Goal: Information Seeking & Learning: Learn about a topic

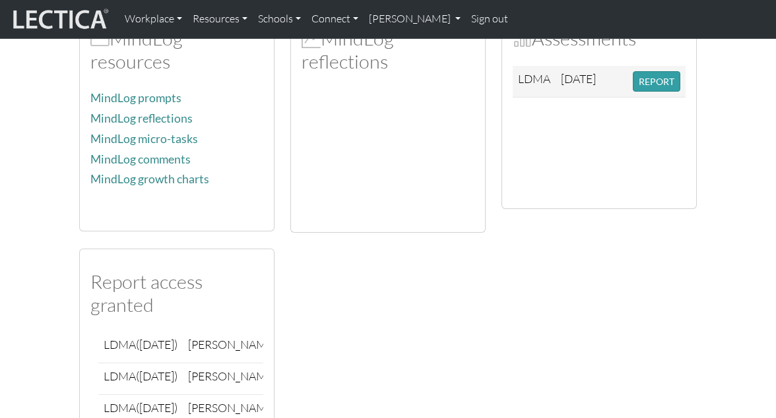
scroll to position [365, 0]
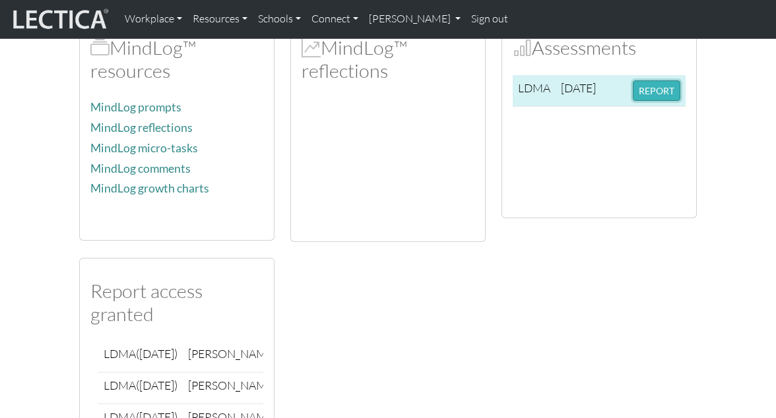
click at [664, 92] on button "REPORT" at bounding box center [657, 90] width 48 height 20
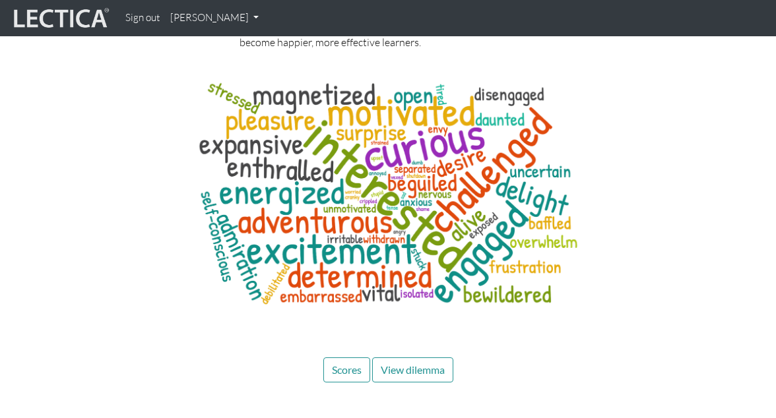
scroll to position [6700, 0]
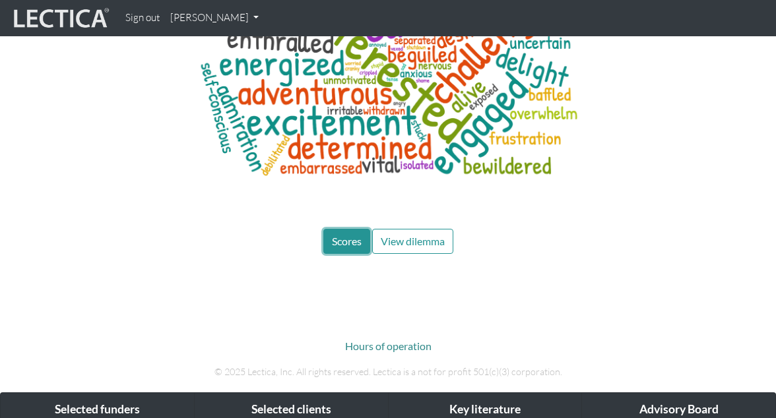
click at [343, 235] on span "Scores" at bounding box center [347, 241] width 30 height 13
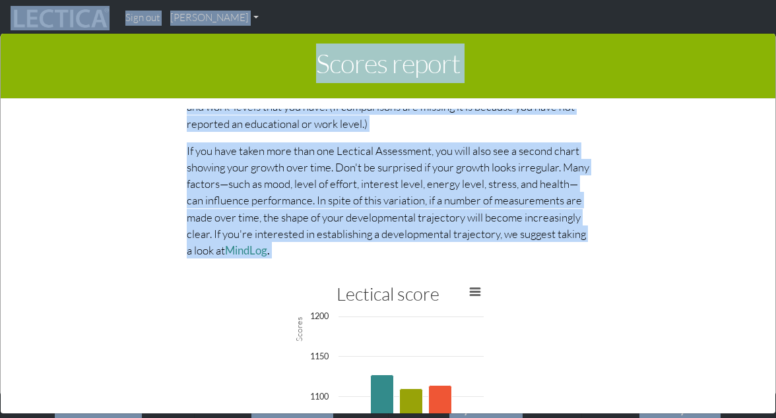
scroll to position [3484, 0]
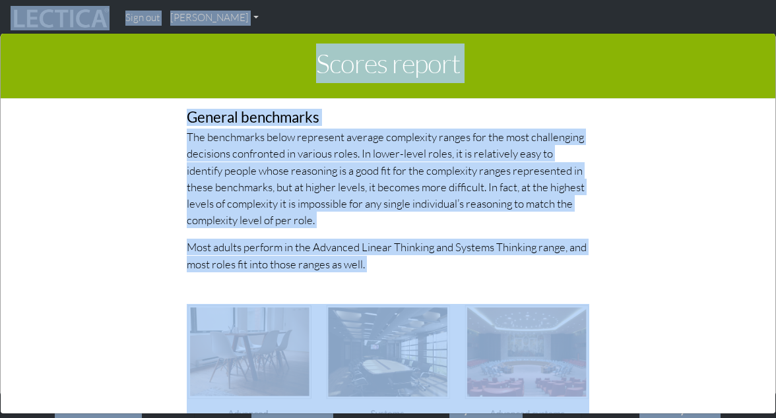
click at [594, 254] on div "General benchmarks The benchmarks below represent average complexity ranges for…" at bounding box center [388, 277] width 422 height 398
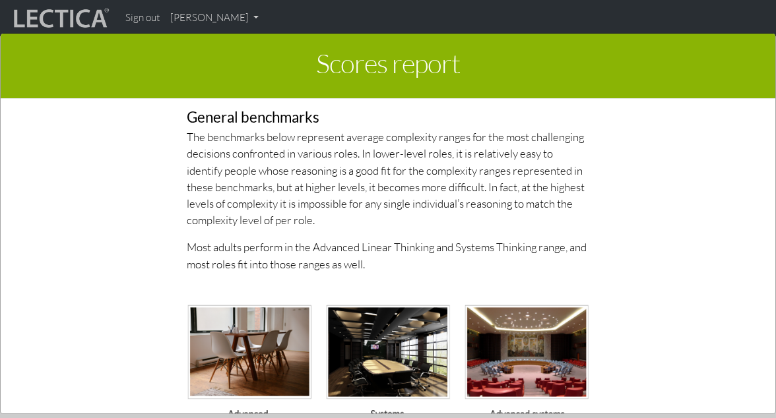
scroll to position [3485, 0]
click at [335, 135] on p "The benchmarks below represent average complexity ranges for the most challengi…" at bounding box center [388, 178] width 402 height 100
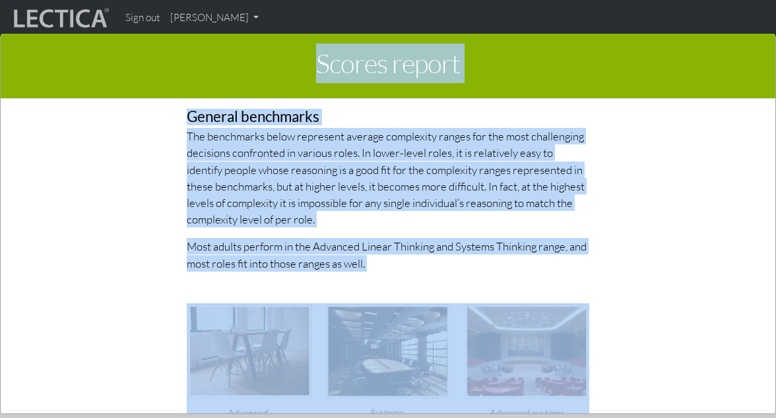
drag, startPoint x: 319, startPoint y: 54, endPoint x: 475, endPoint y: 421, distance: 398.8
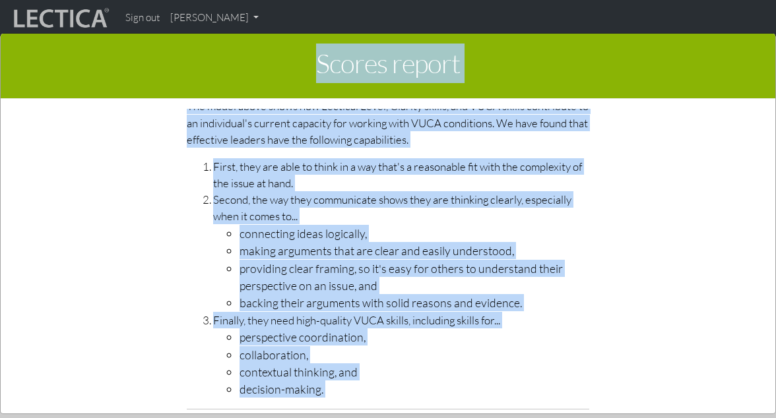
scroll to position [4519, 0]
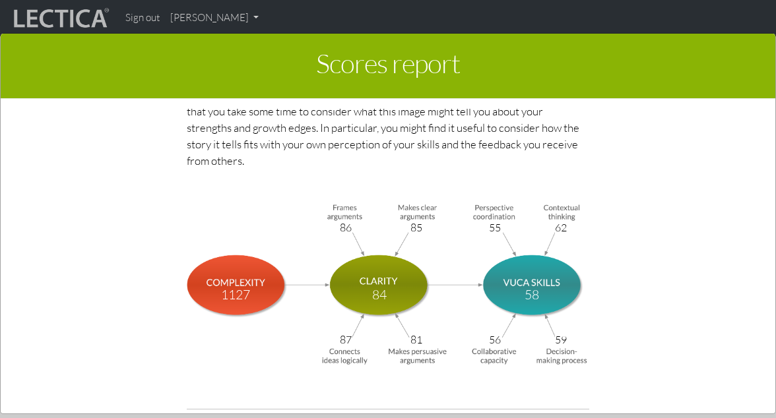
click at [417, 166] on p "The image below shows the various scores awarded to your responses. We suggest …" at bounding box center [388, 127] width 402 height 83
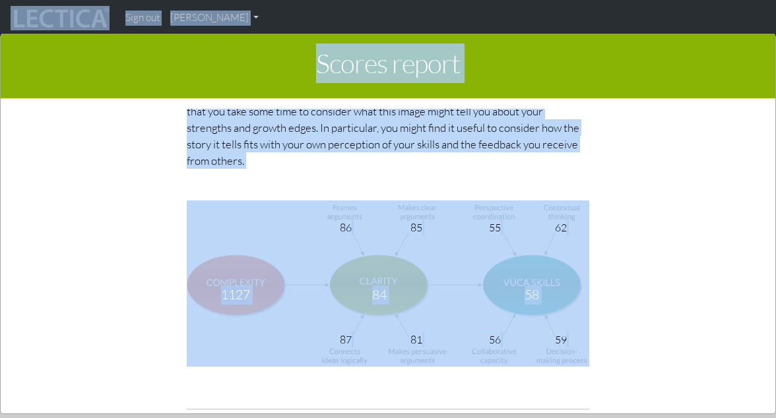
copy body "Sign out Kazuki Yamane My Profile Signed out × You are currently signed out. If…"
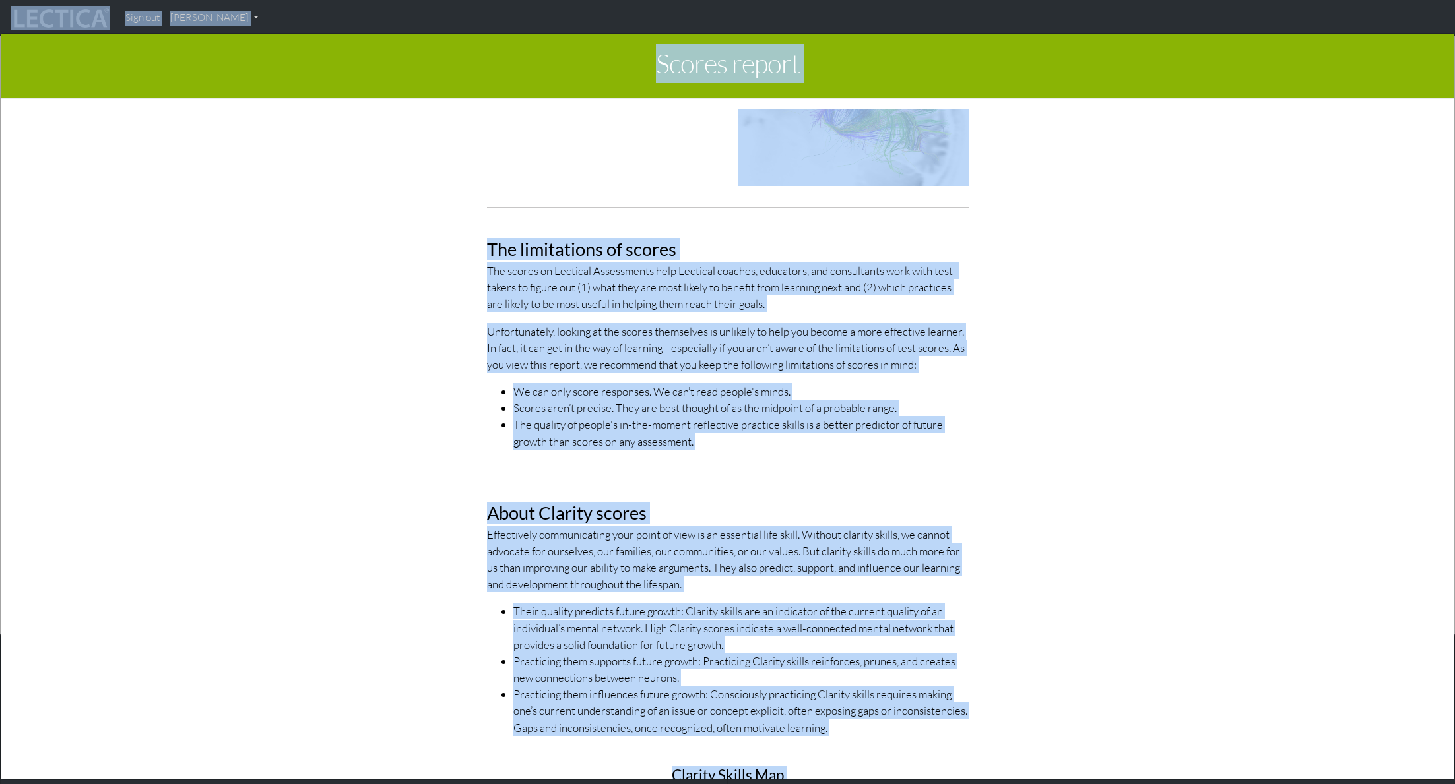
scroll to position [335, 0]
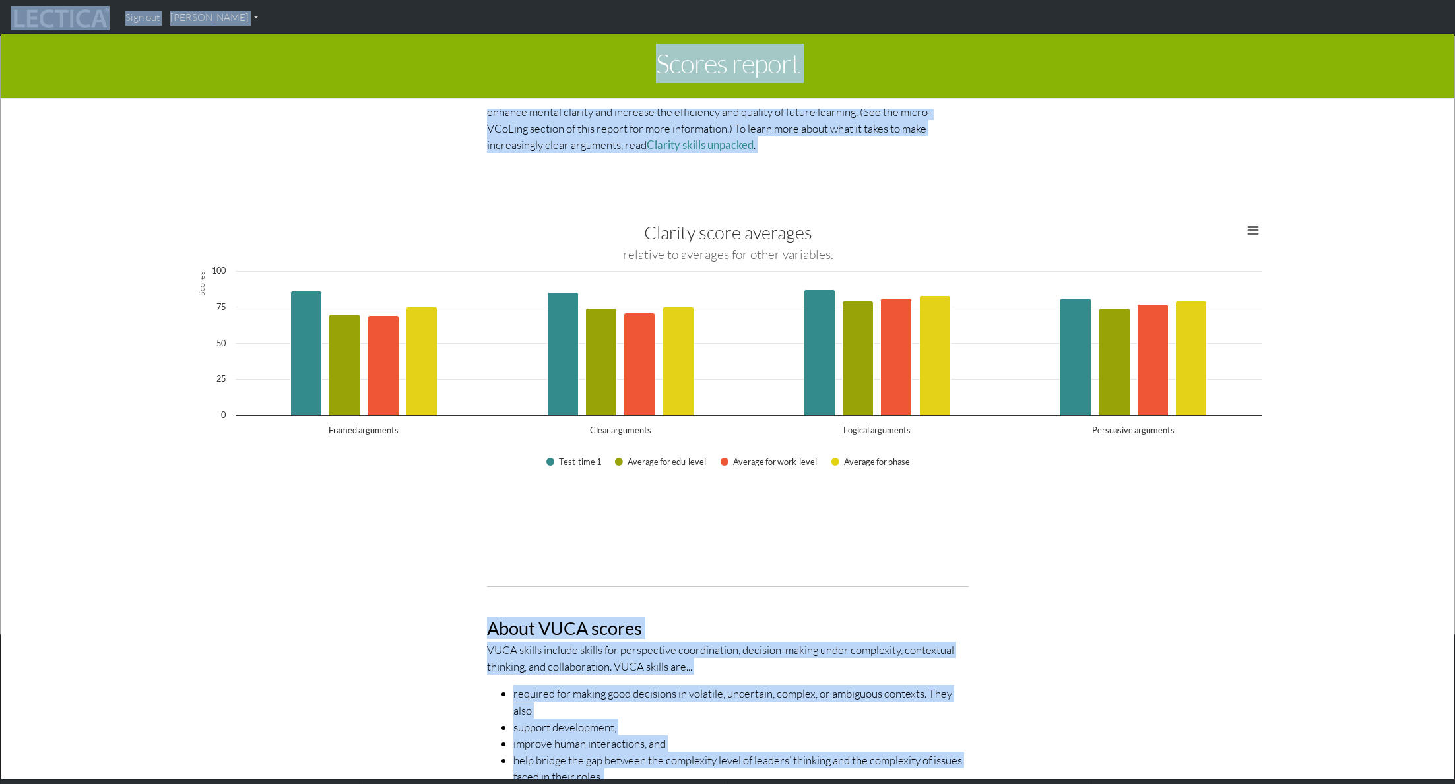
scroll to position [1575, 0]
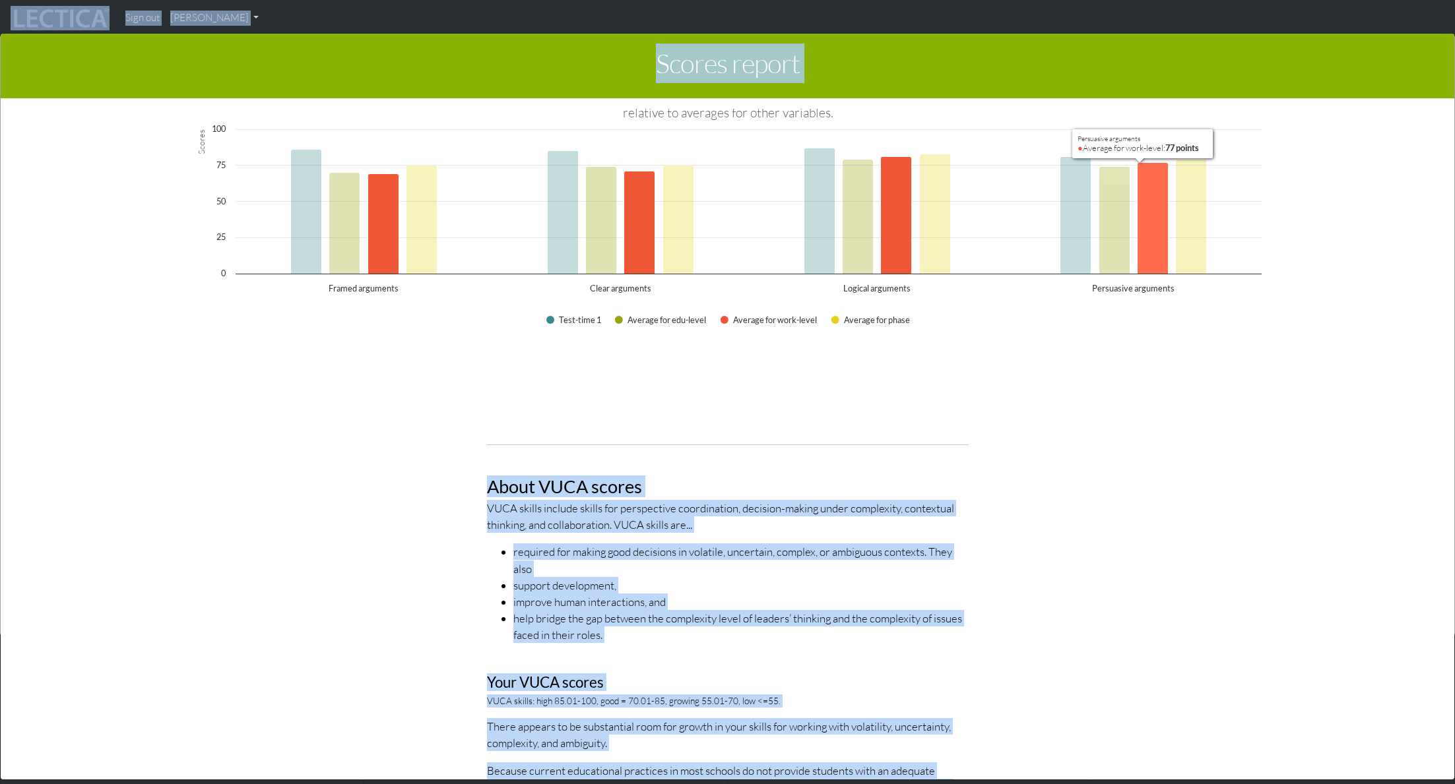
click at [775, 220] on icon "Persuasive arguments, 77 points. Average for work-level." at bounding box center [1152, 217] width 31 height 111
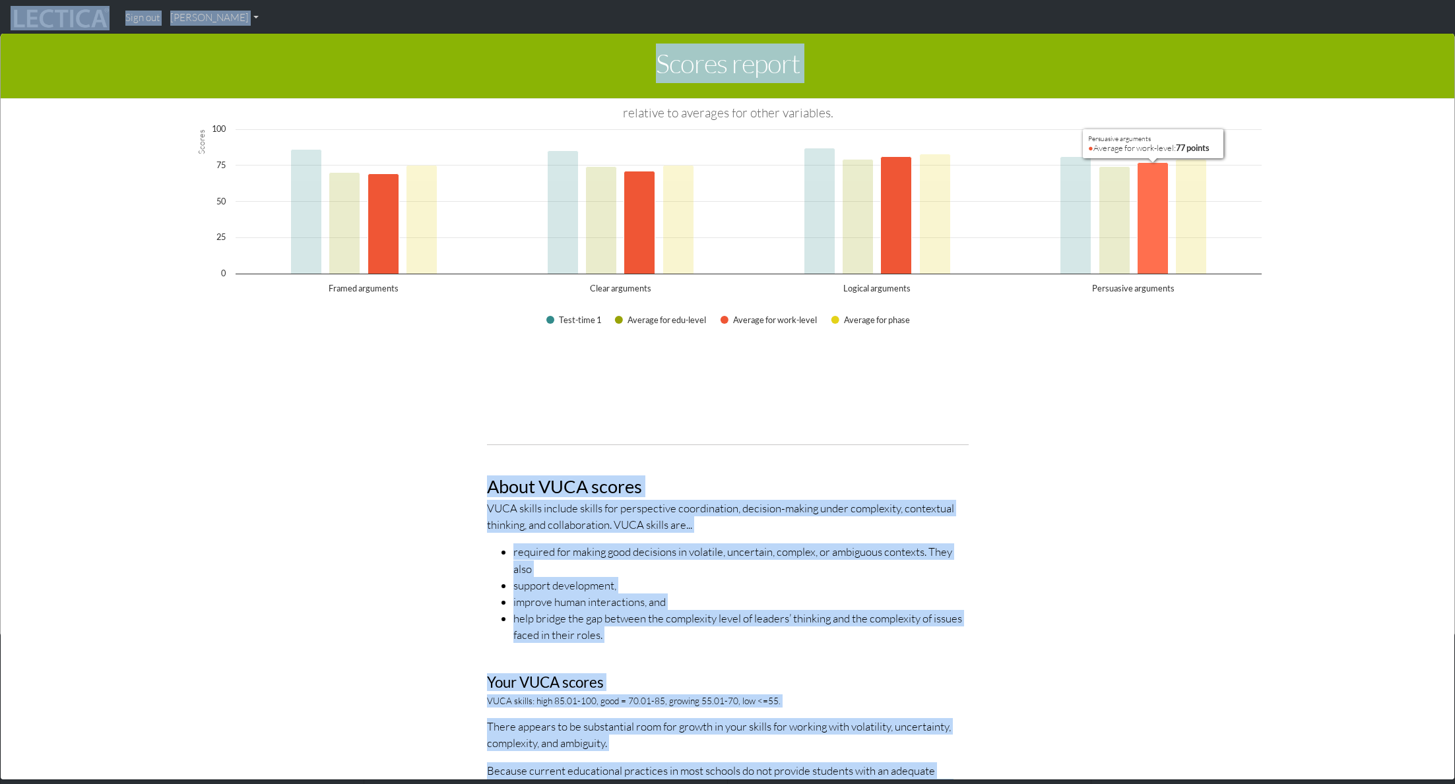
scroll to position [1383, 0]
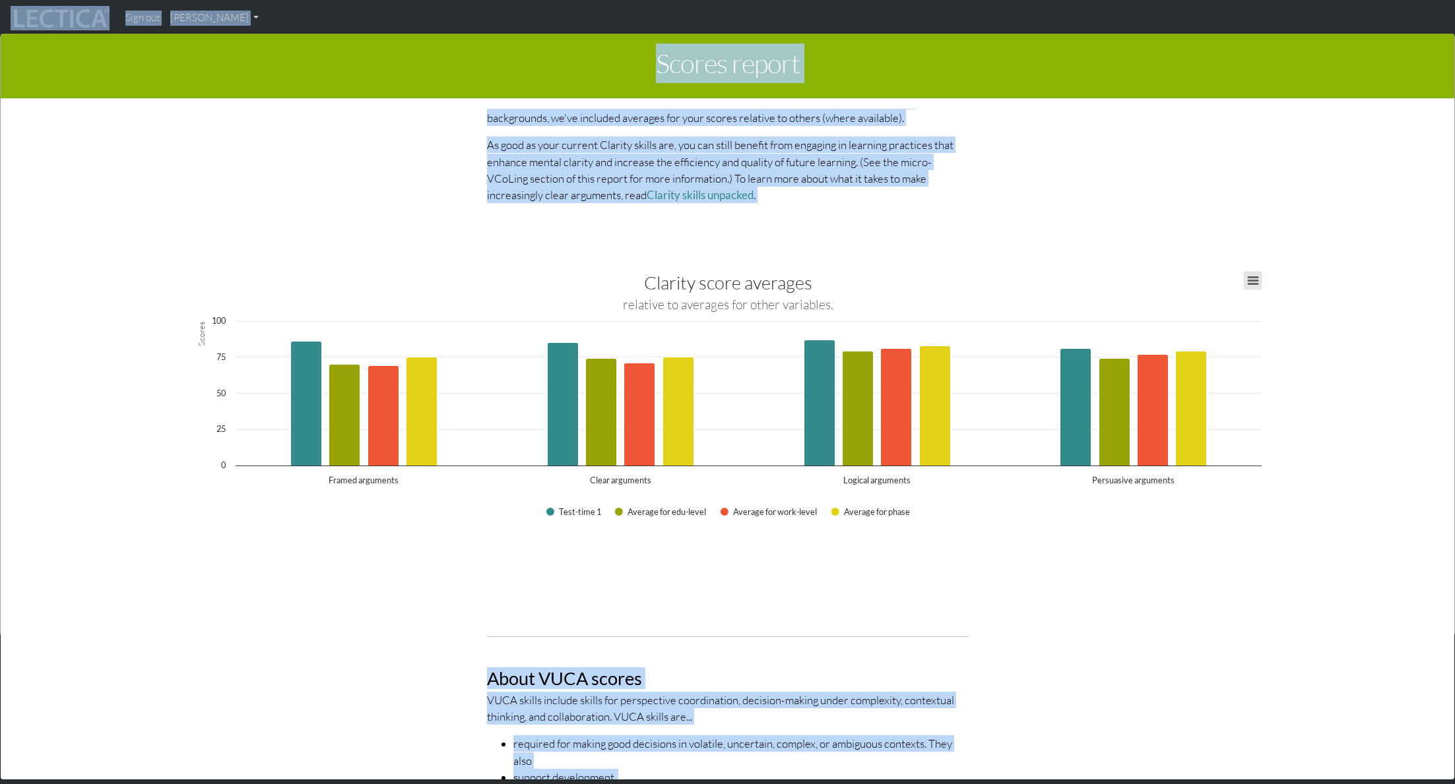
click at [775, 278] on button "View chart menu, Clarity score averages" at bounding box center [1252, 280] width 18 height 18
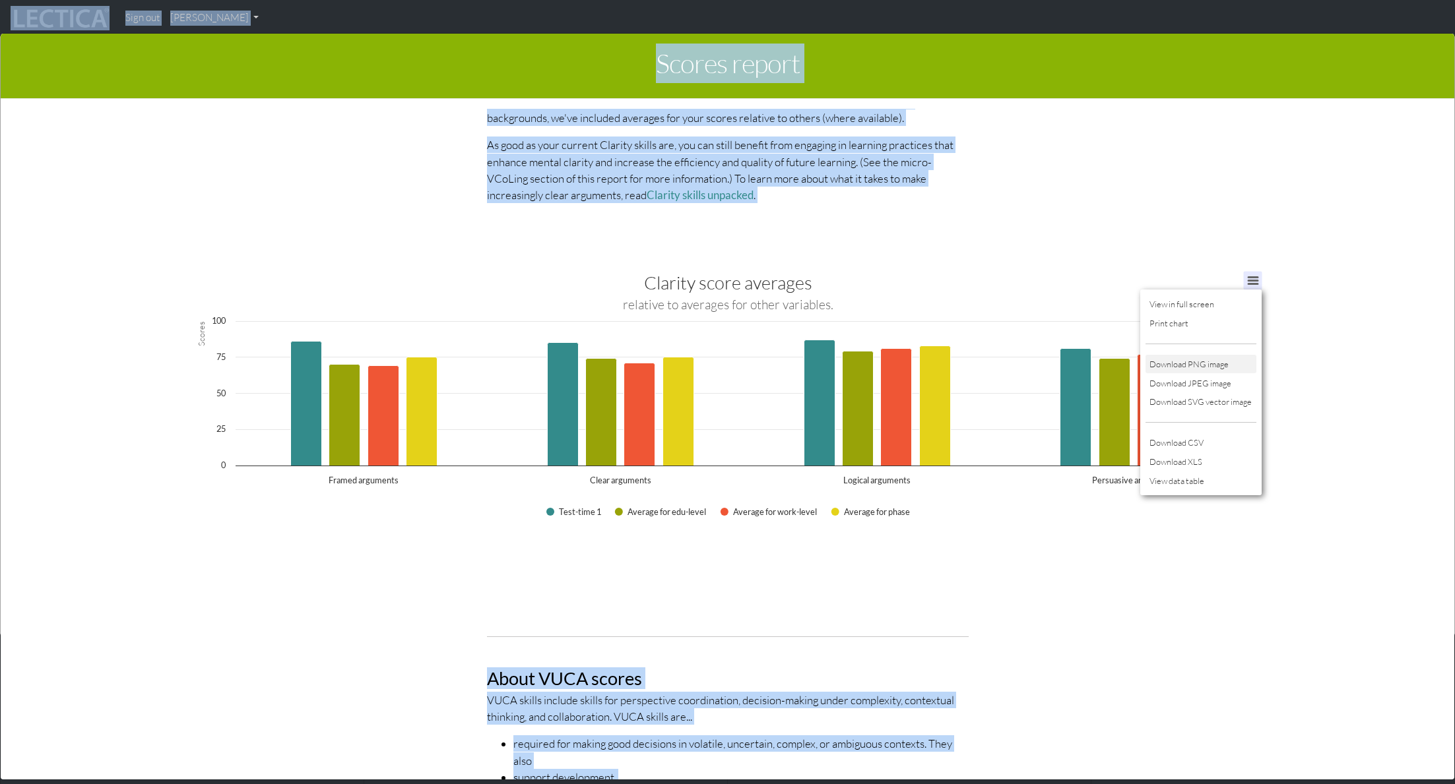
click at [775, 364] on li "Download PNG image" at bounding box center [1200, 364] width 111 height 19
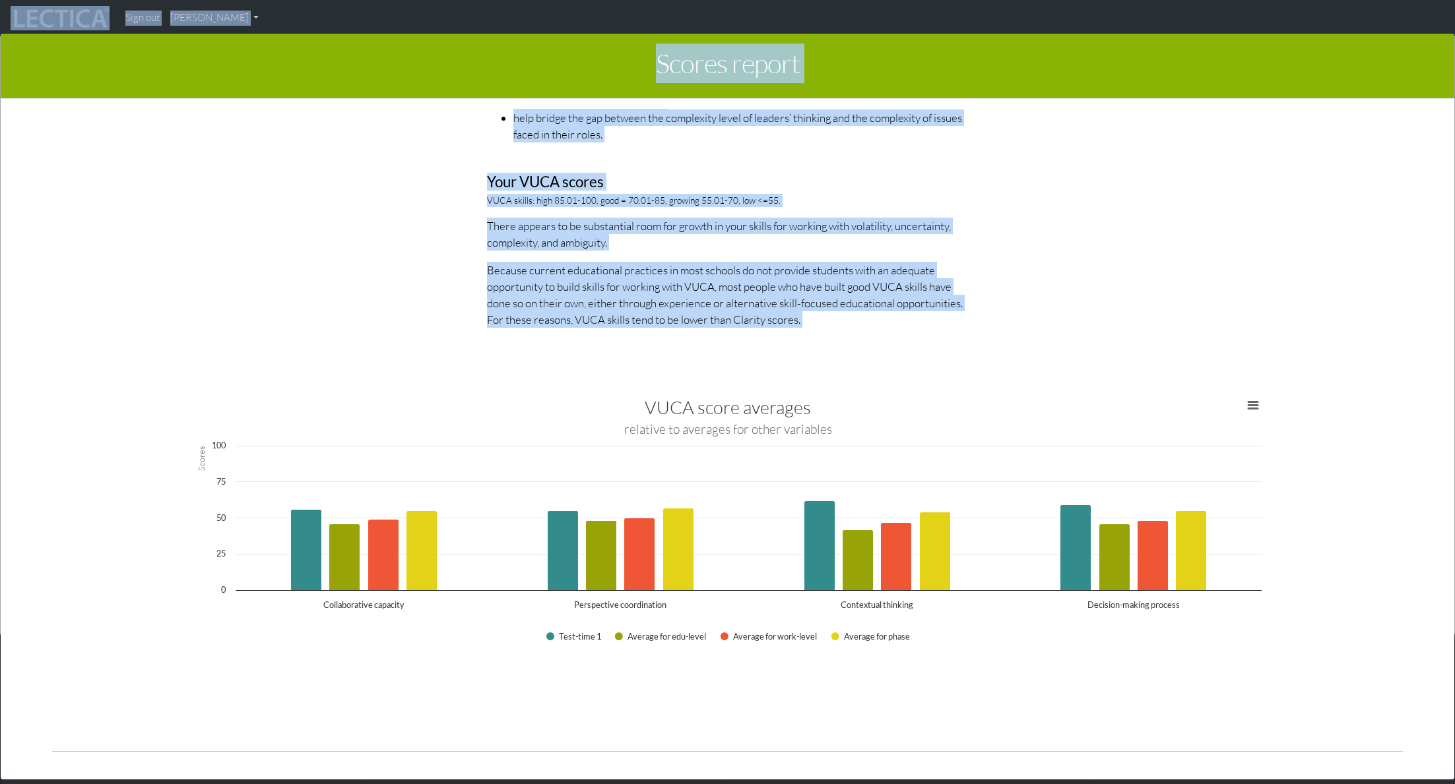
scroll to position [2151, 0]
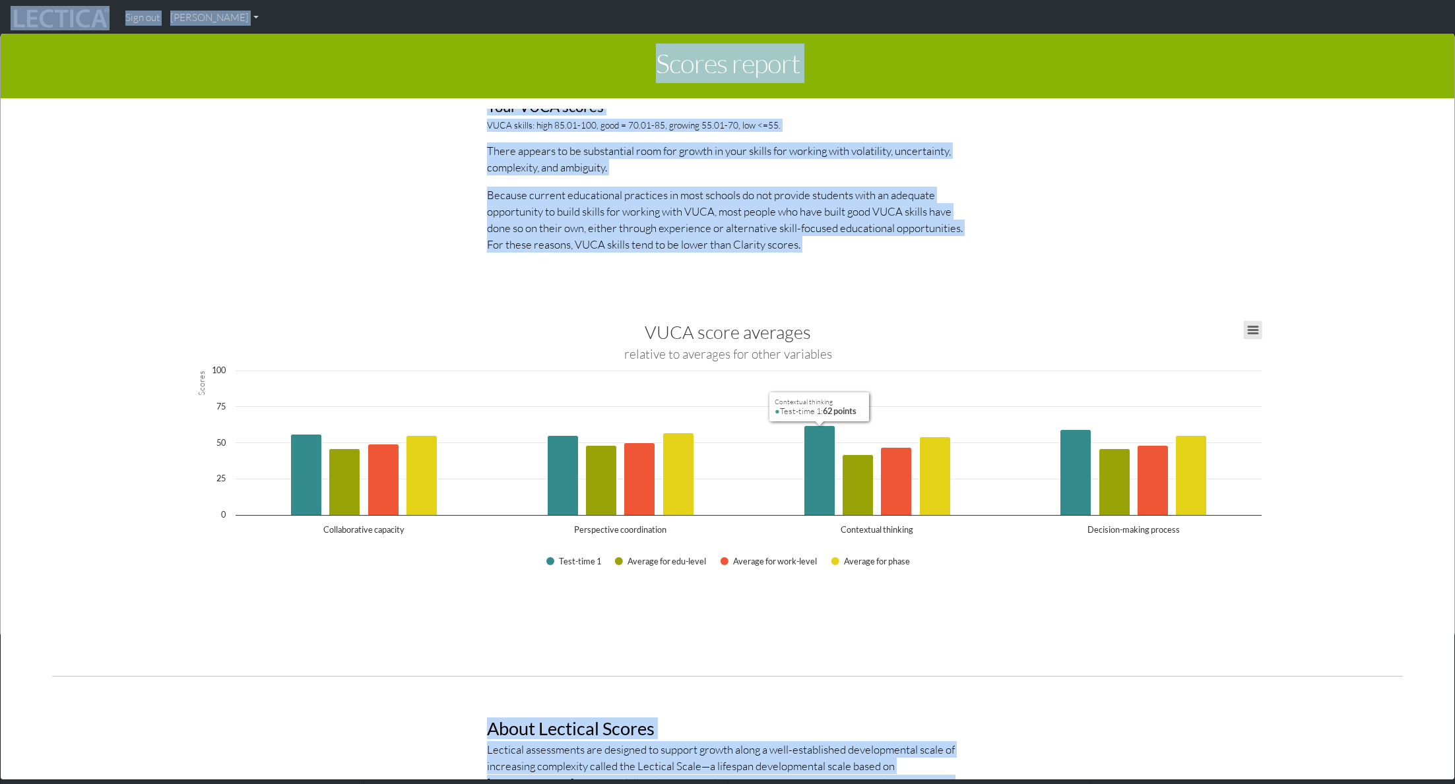
click at [775, 326] on button "View chart menu, VUCA score averages" at bounding box center [1252, 330] width 18 height 18
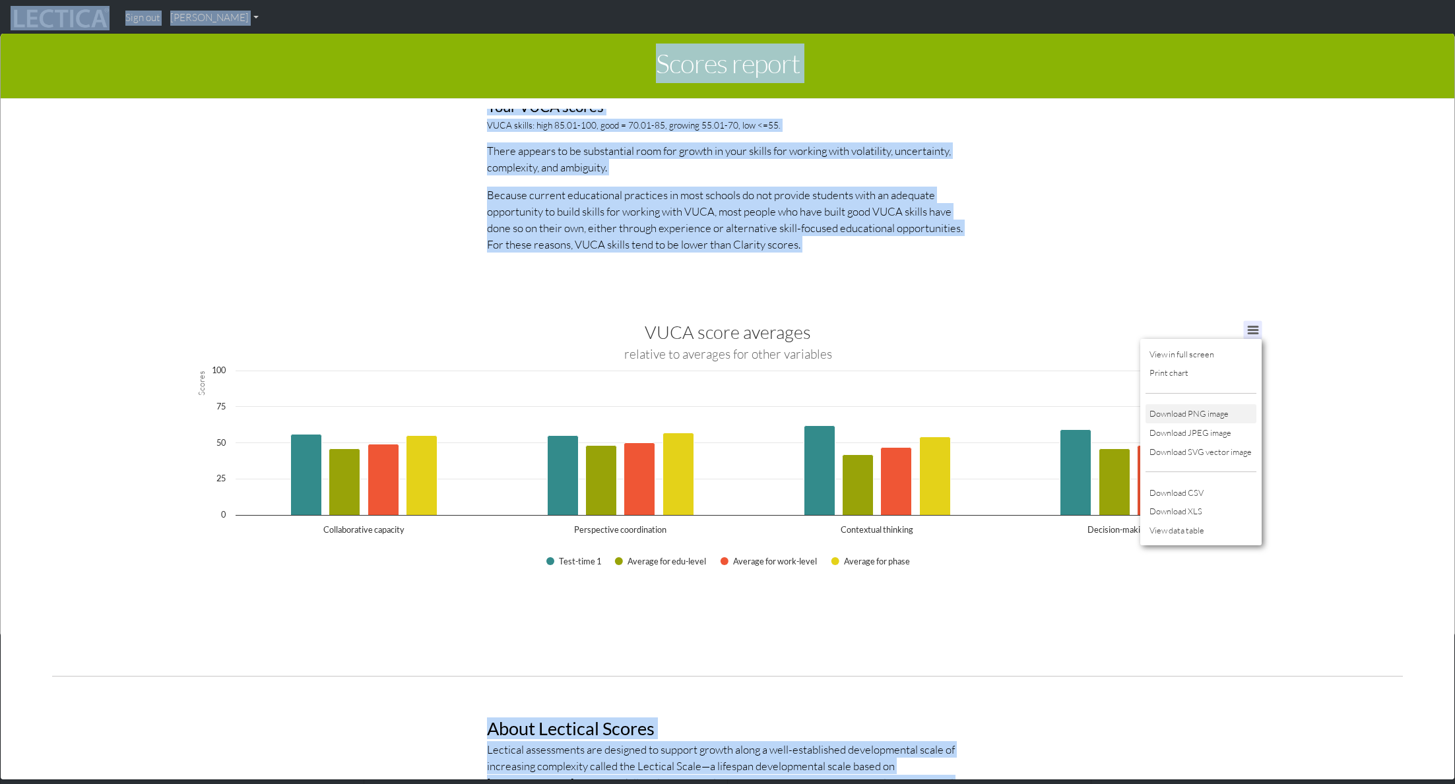
click at [775, 412] on li "Download PNG image" at bounding box center [1200, 413] width 111 height 19
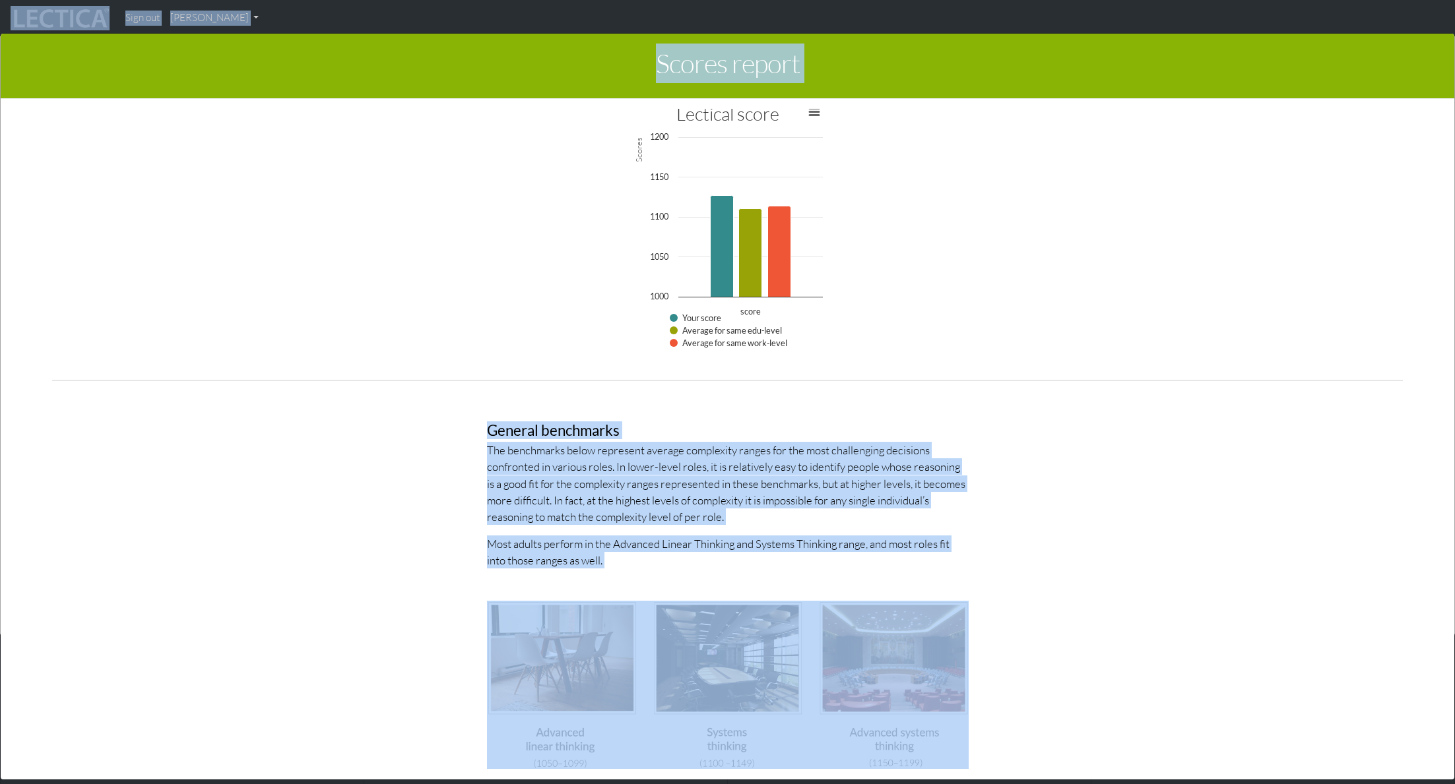
scroll to position [3034, 0]
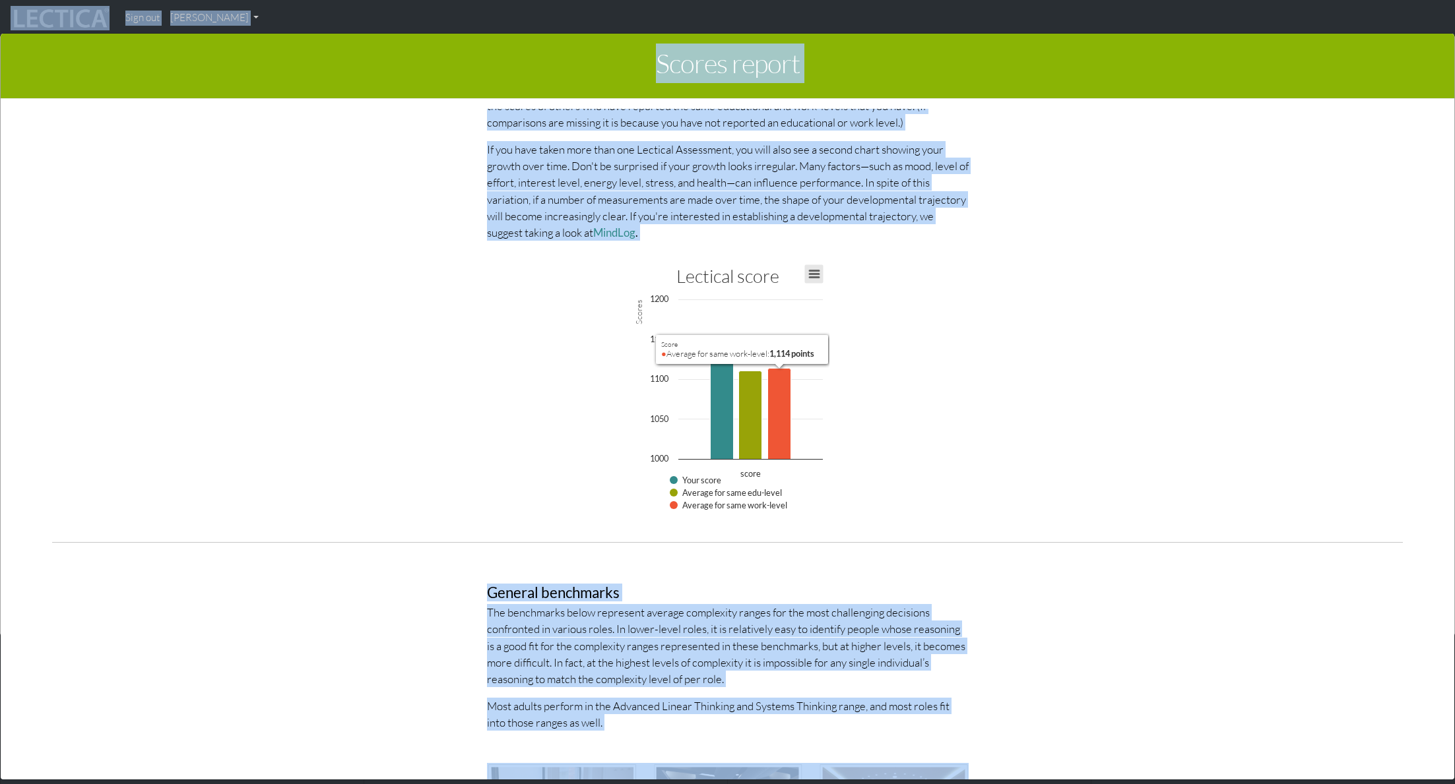
click at [775, 274] on button "View chart menu, Lectical score" at bounding box center [813, 274] width 18 height 18
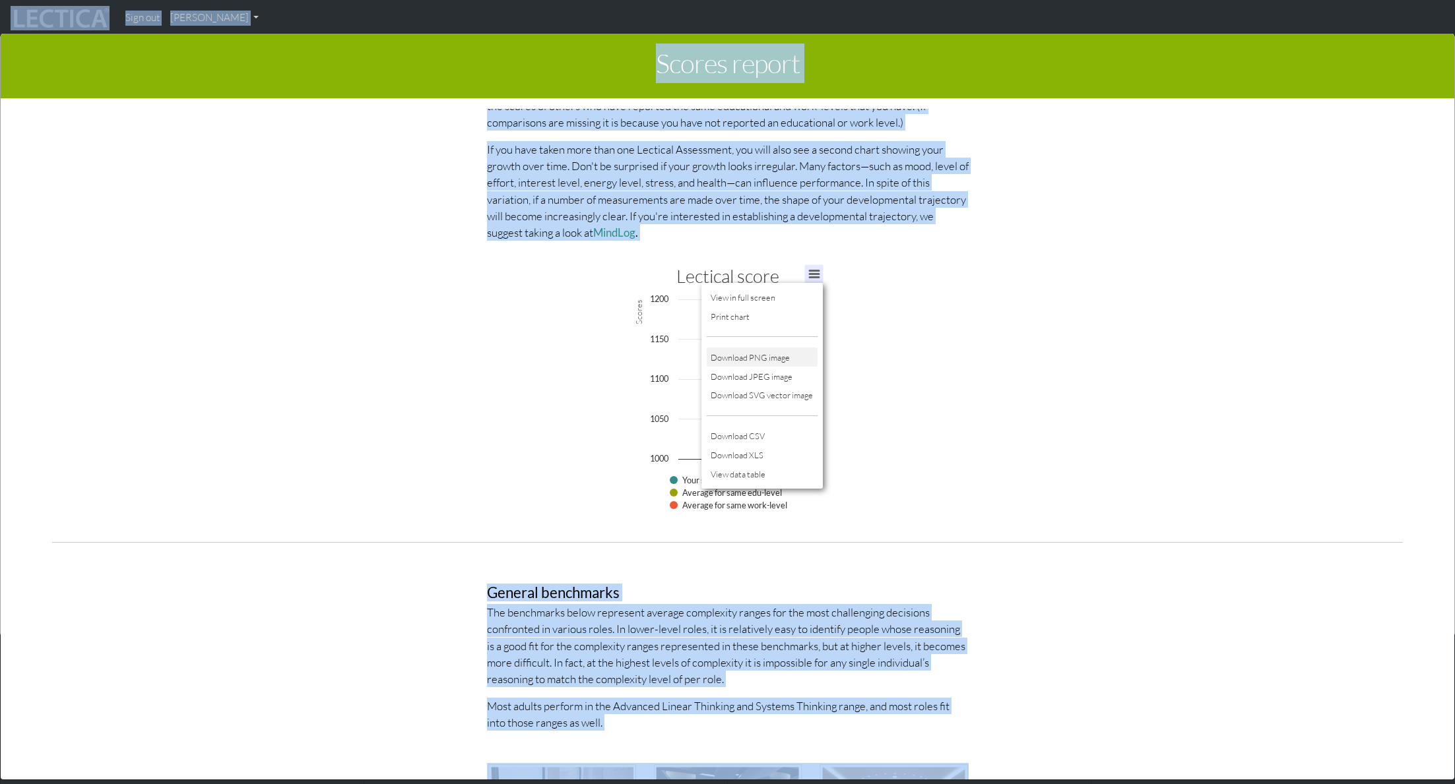
click at [775, 351] on li "Download PNG image" at bounding box center [762, 357] width 111 height 19
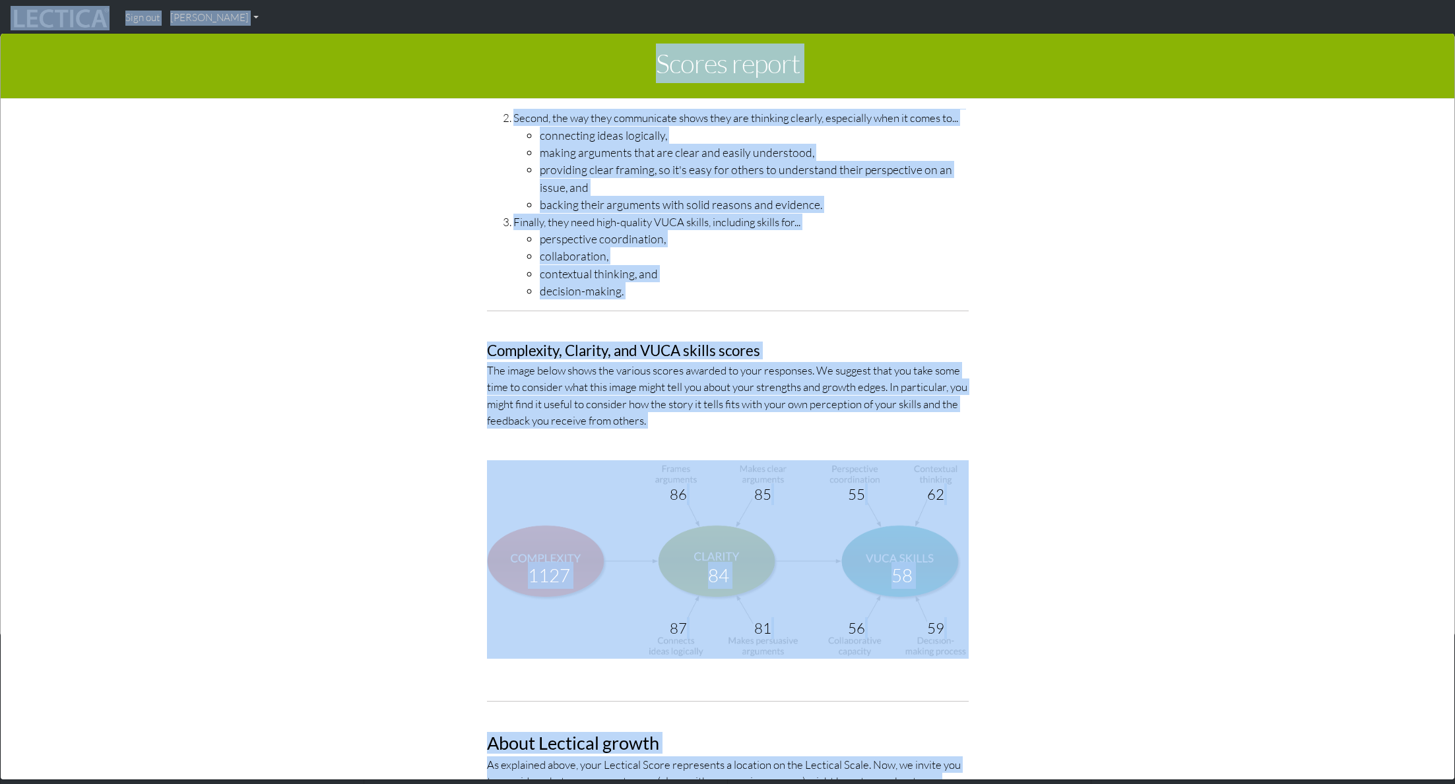
scroll to position [4288, 0]
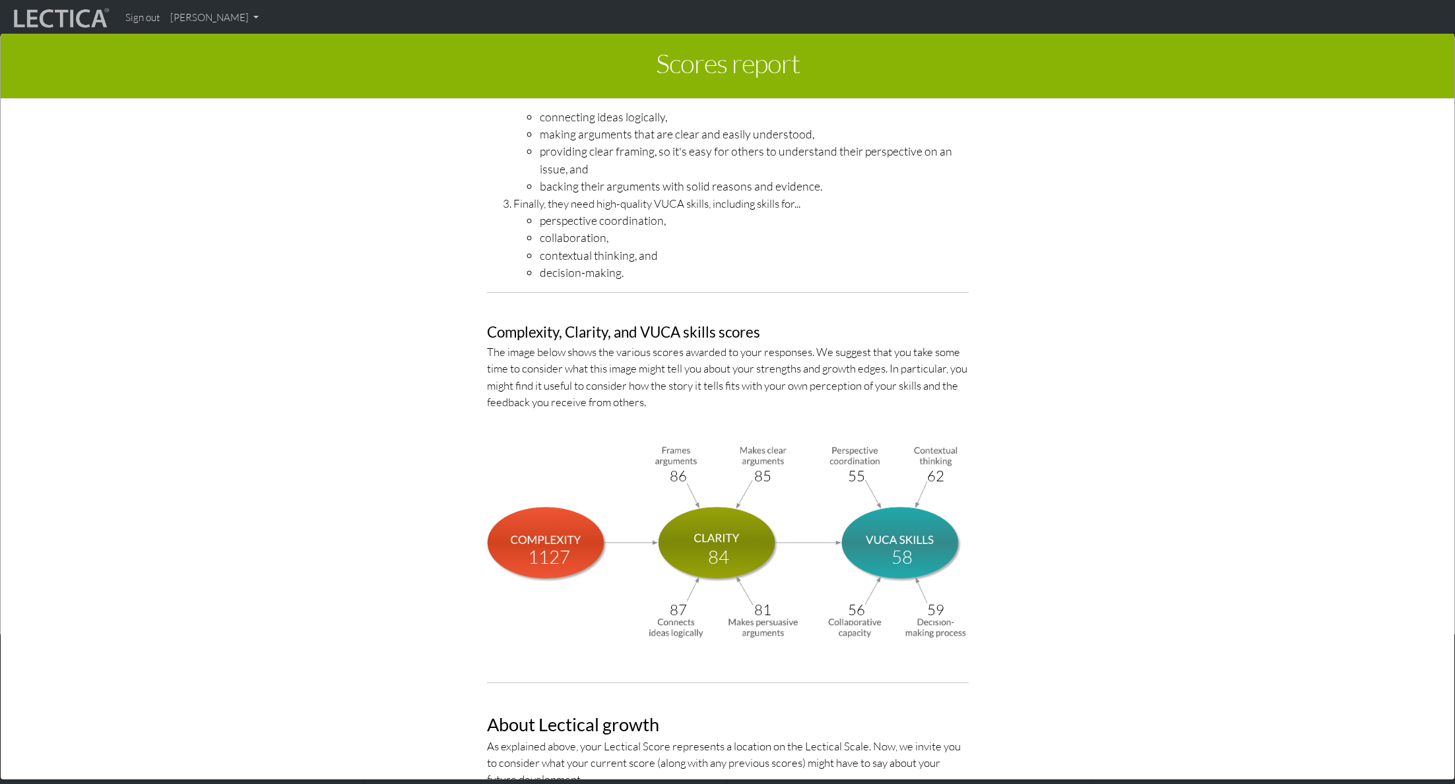
click at [775, 418] on div "LDMA Competency Model The LDMA Competency Model breaks down Leadership Decision…" at bounding box center [728, 191] width 752 height 963
click at [775, 418] on img at bounding box center [728, 541] width 482 height 199
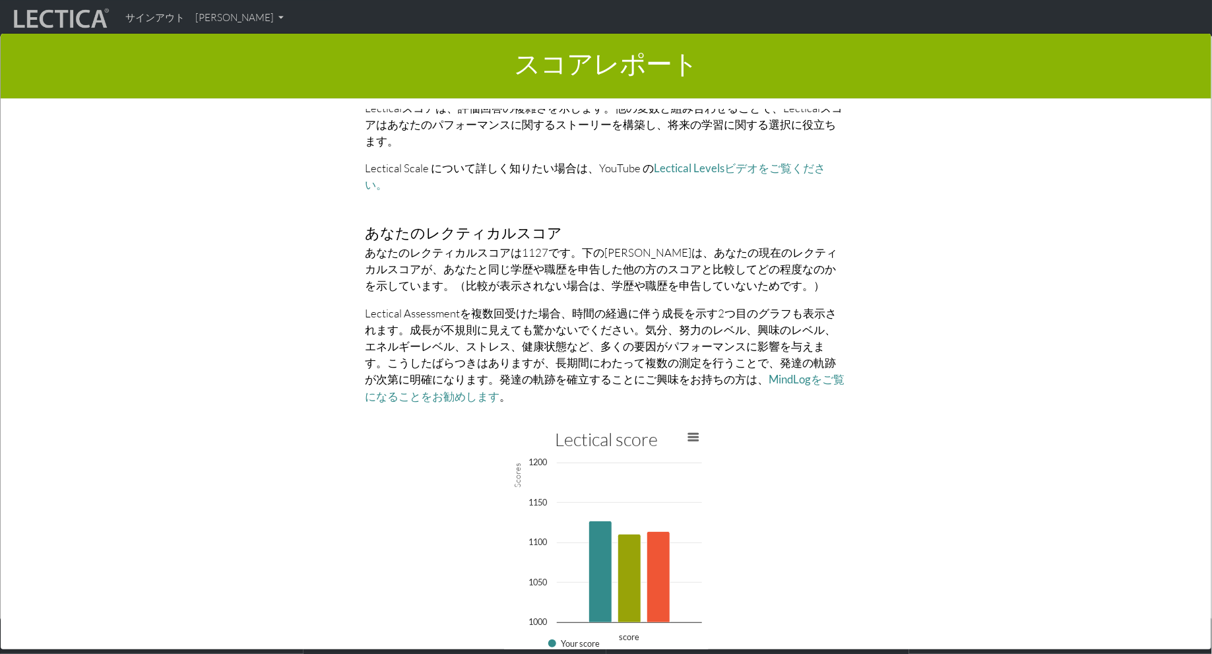
scroll to position [2810, 0]
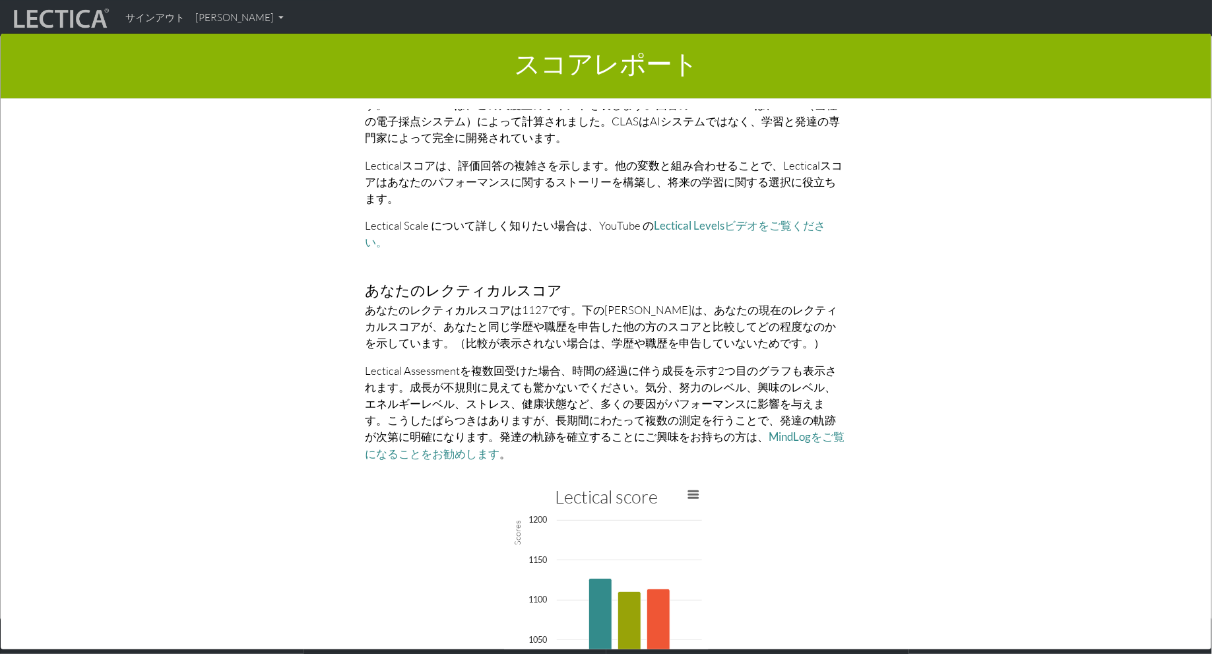
click at [685, 378] on font "Lectical Assessmentを複数回受けた場合、時間の経過に伴う成長を示す2つ目のグラフも表示されます。成長が不規則に見えても驚かないでください。気…" at bounding box center [601, 404] width 472 height 80
click at [722, 418] on font "MindLogをご覧になることをお勧めします" at bounding box center [605, 444] width 480 height 30
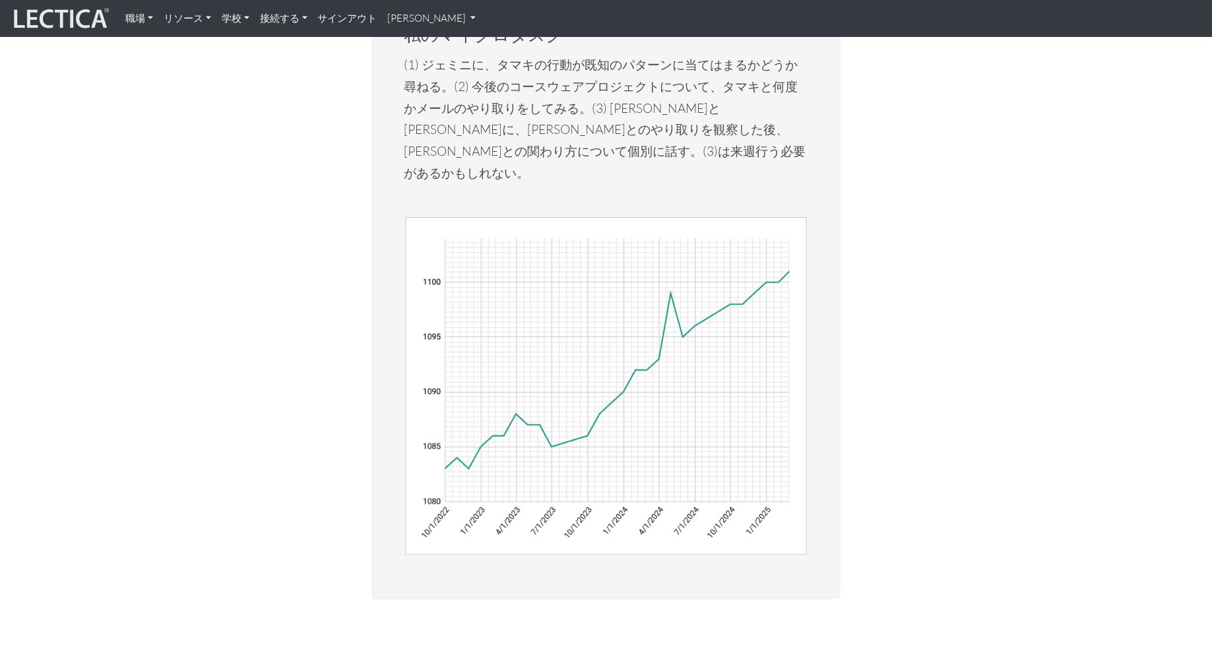
scroll to position [2812, 0]
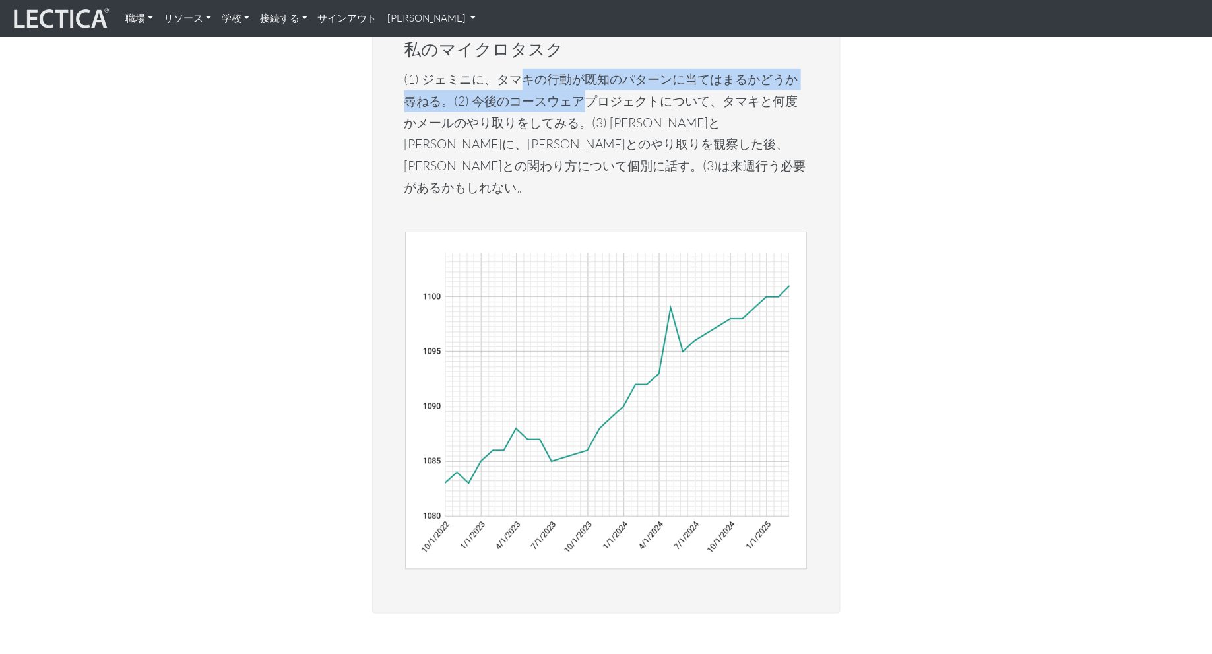
drag, startPoint x: 526, startPoint y: 214, endPoint x: 596, endPoint y: 241, distance: 74.7
click at [596, 198] on p "(1) ジェミニに、タマキの行動が既知のパターンに当てはまるかどうか尋ねる。(2) 今後のコースウェアプロジェクトについて、タマキと何度かメールのやり取りをし…" at bounding box center [606, 133] width 404 height 129
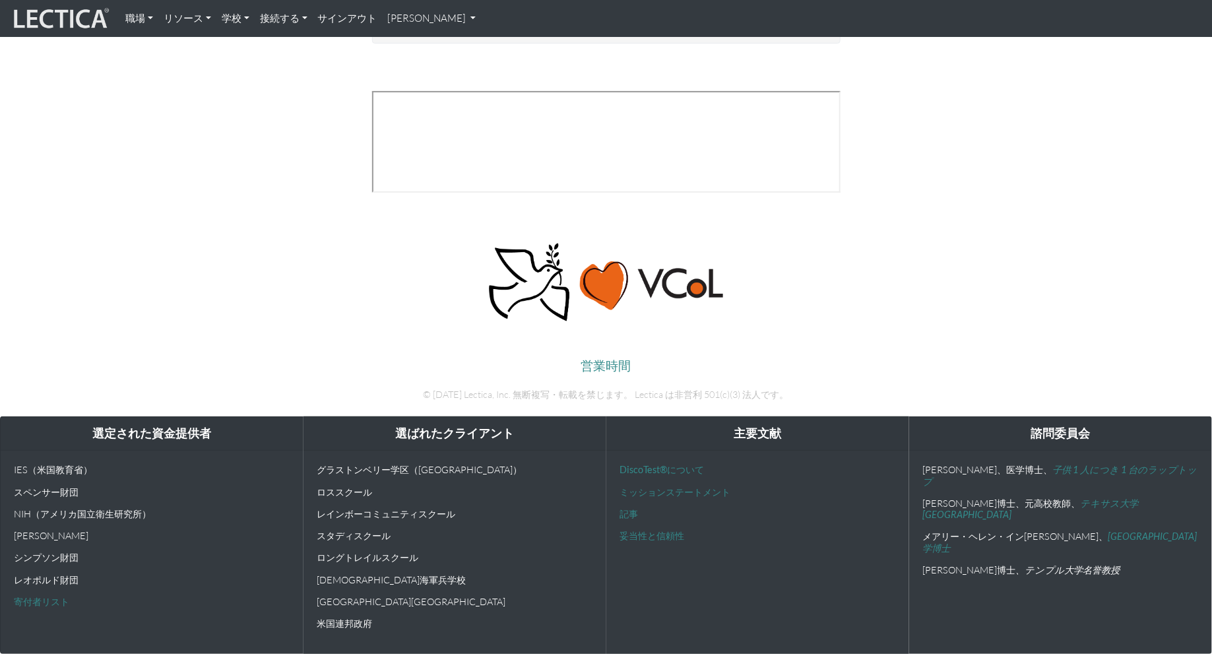
scroll to position [5342, 0]
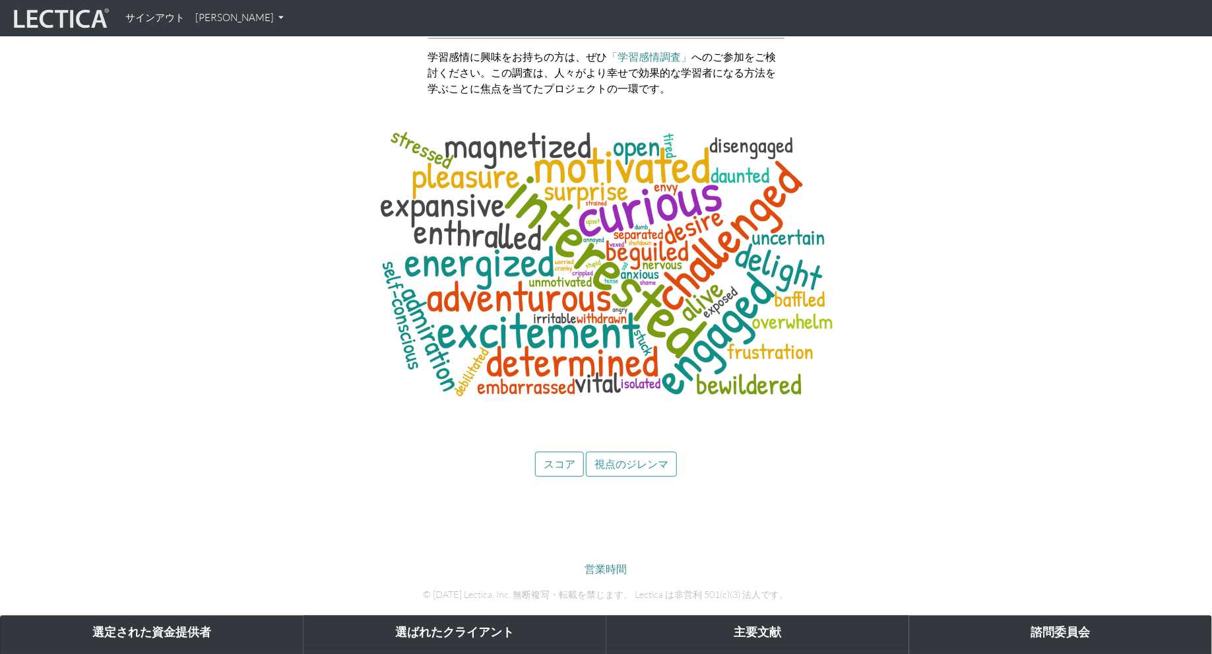
scroll to position [6274, 0]
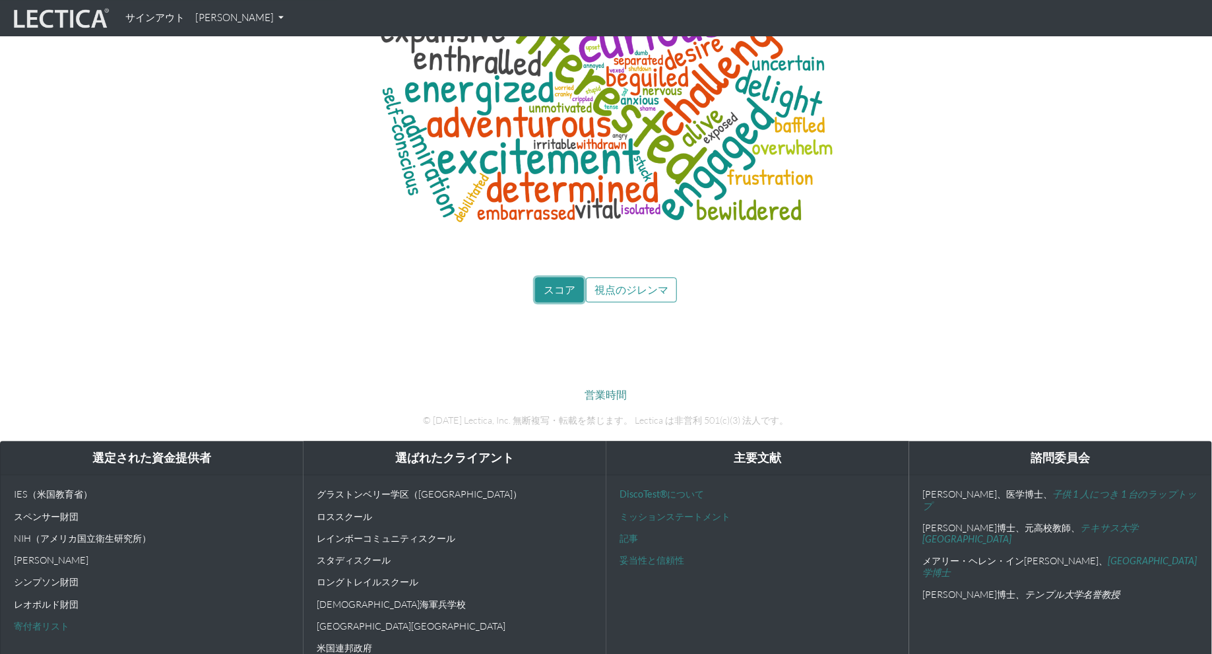
click at [561, 277] on button "スコア" at bounding box center [559, 289] width 49 height 25
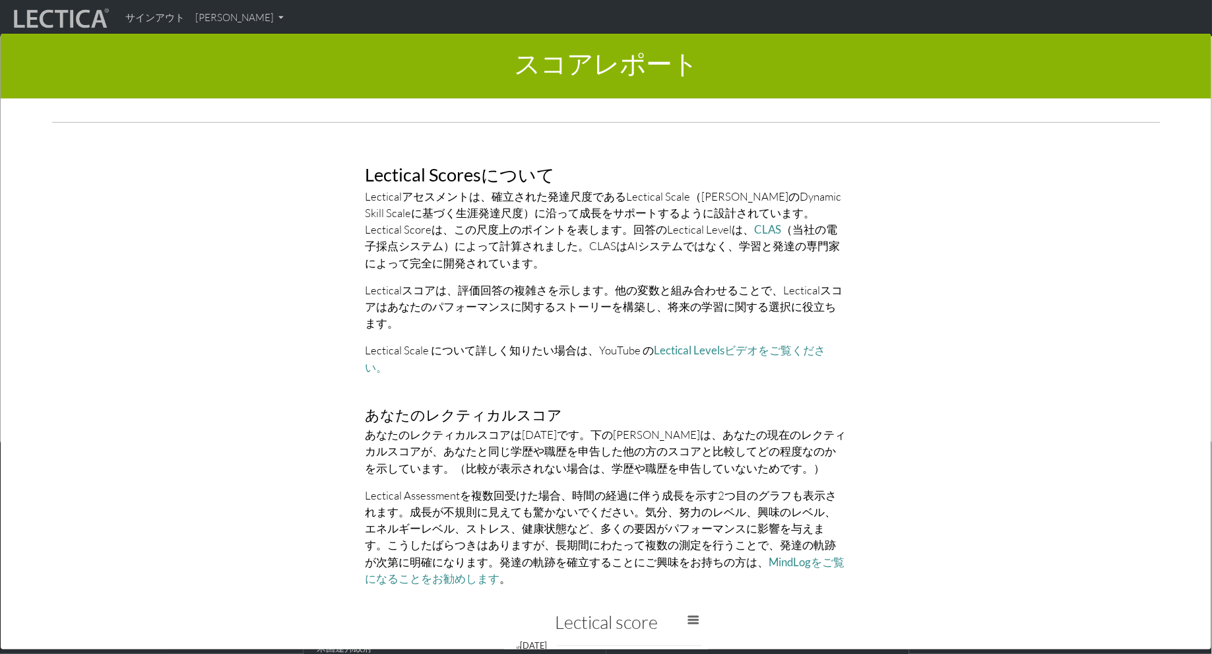
scroll to position [2787, 0]
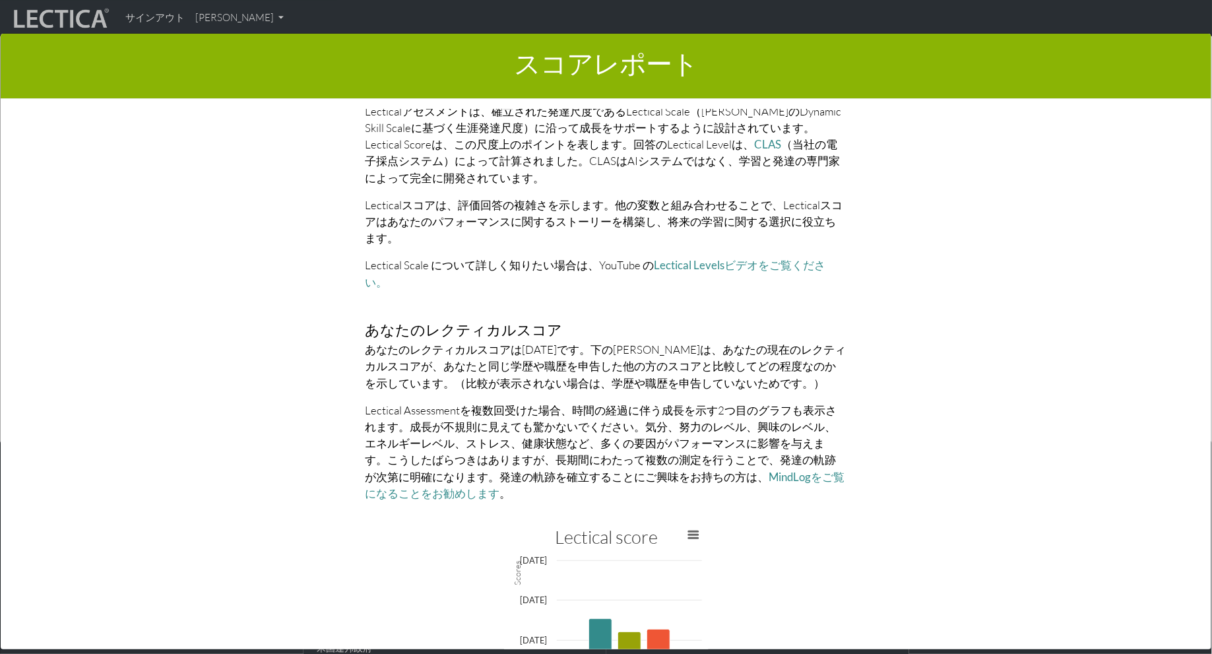
click at [563, 403] on font "Lectical Assessmentを複数回受けた場合、時間の経過に伴う成長を示す2つ目のグラフも表示されます。成長が不規則に見えても驚かないでください。気…" at bounding box center [601, 443] width 472 height 80
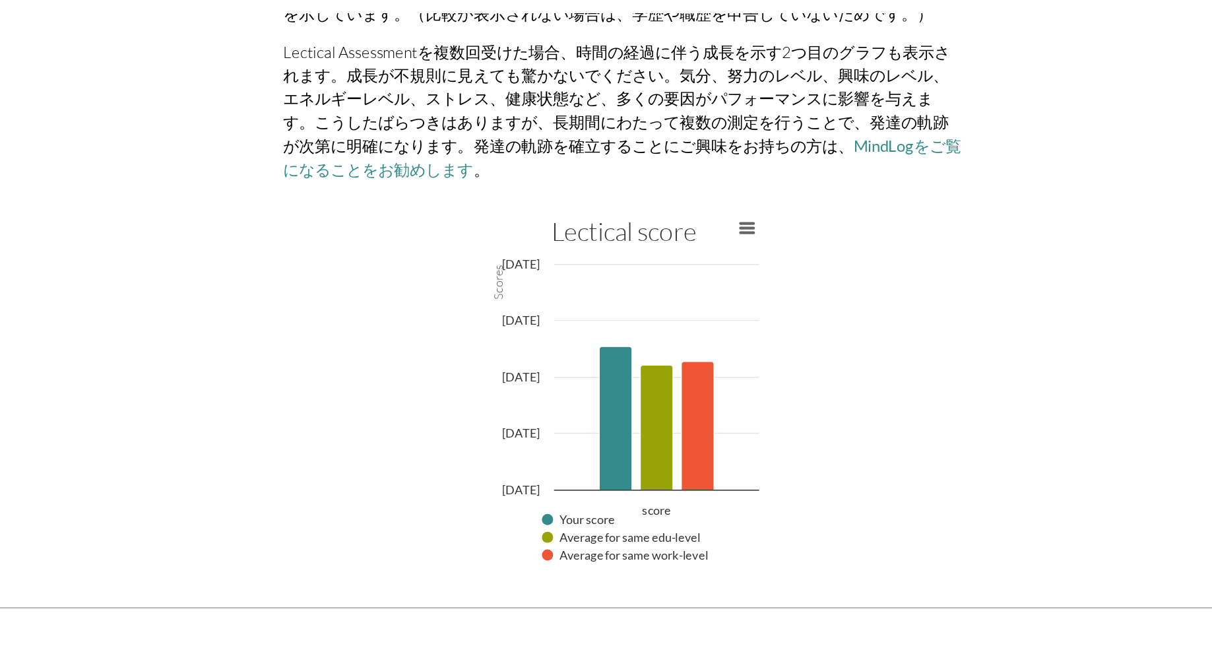
scroll to position [3072, 0]
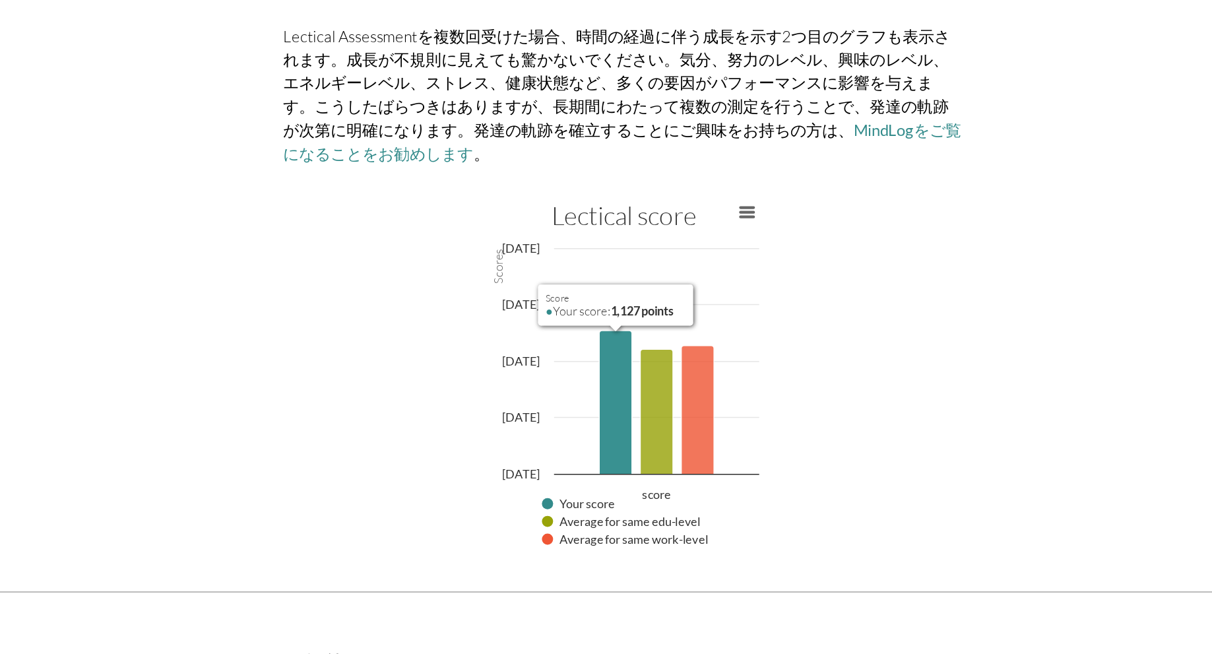
click at [594, 340] on icon "score, 1,127 points. Your score." at bounding box center [599, 384] width 23 height 102
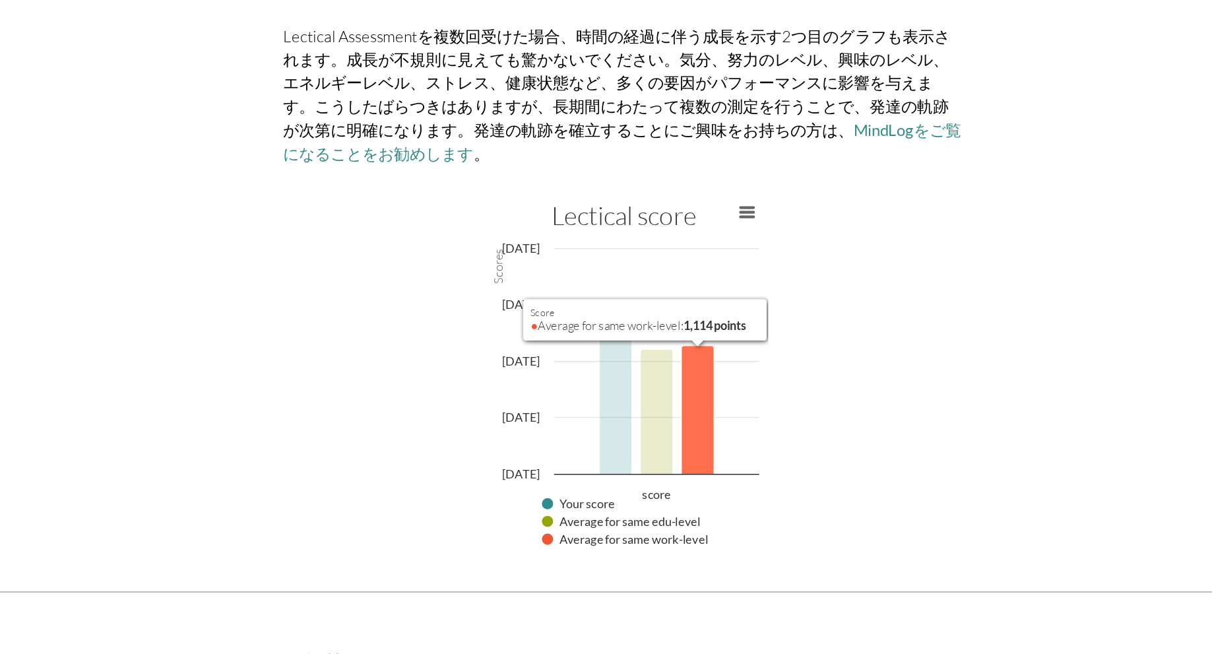
click at [658, 344] on icon "score, 1,114 points. Average for same work-level." at bounding box center [658, 389] width 23 height 91
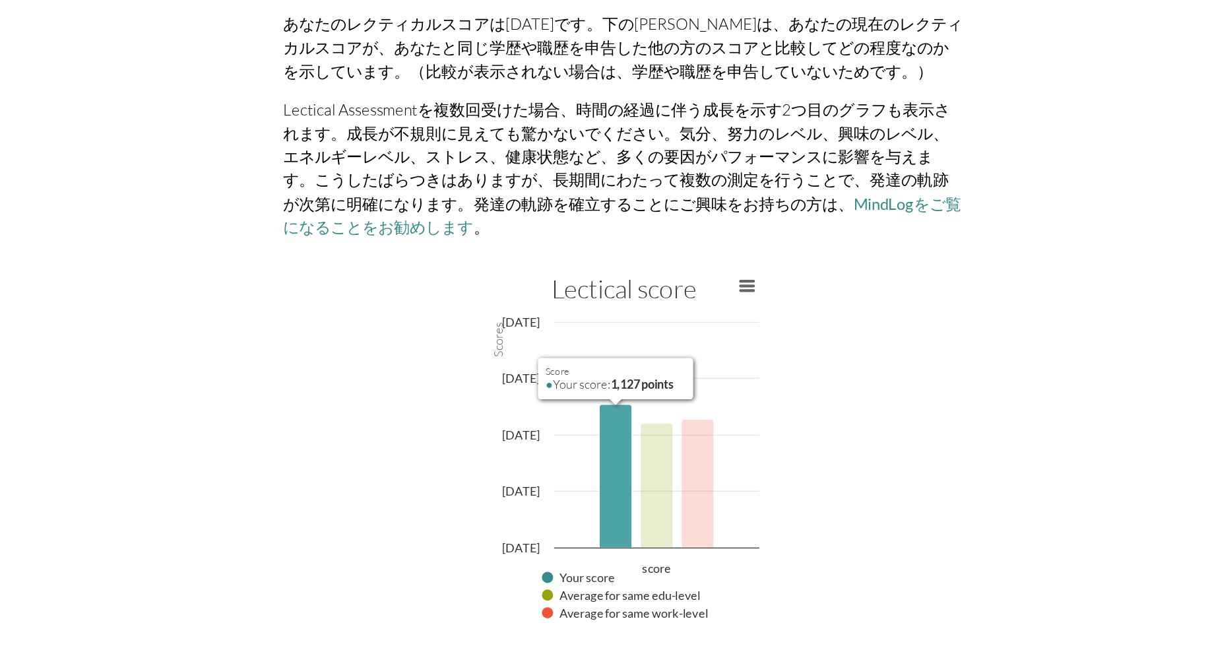
scroll to position [3014, 0]
